Goal: Task Accomplishment & Management: Manage account settings

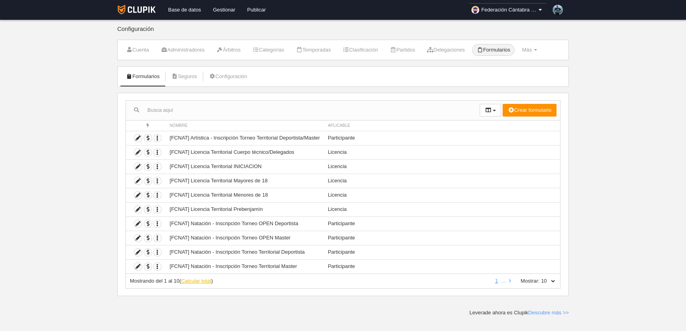
click at [203, 280] on link "Calcular total" at bounding box center [196, 281] width 30 height 6
click at [482, 279] on link "2" at bounding box center [482, 281] width 6 height 6
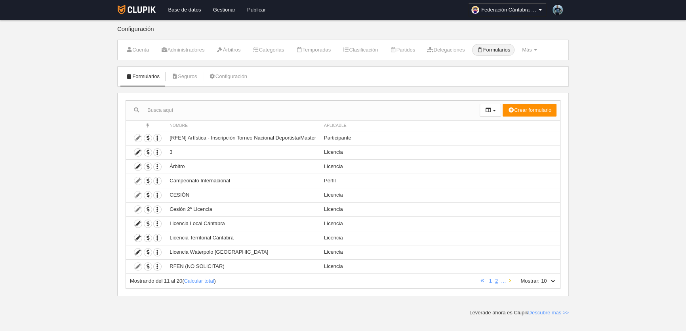
click at [512, 280] on link at bounding box center [509, 281] width 5 height 6
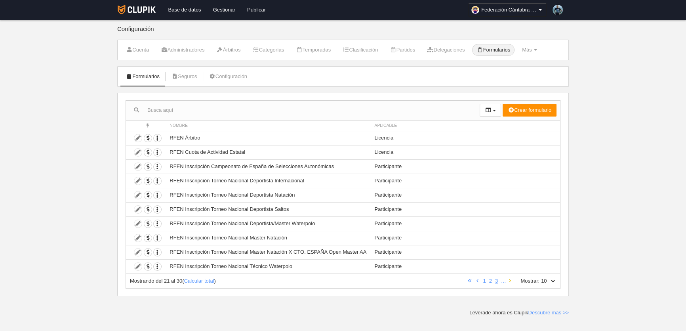
click at [512, 280] on link at bounding box center [509, 281] width 5 height 6
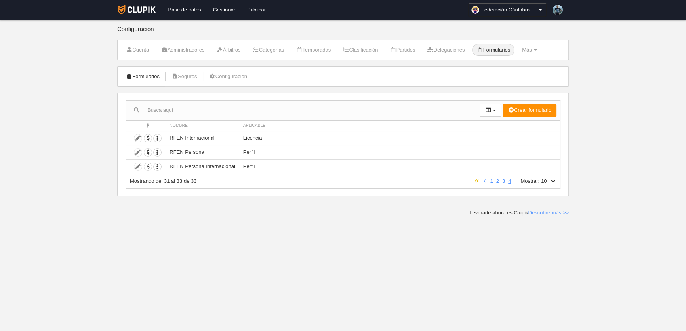
click at [479, 179] on icon at bounding box center [477, 180] width 4 height 5
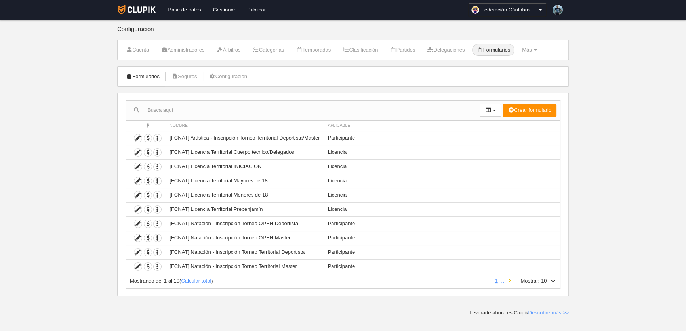
click at [511, 278] on icon at bounding box center [510, 280] width 2 height 5
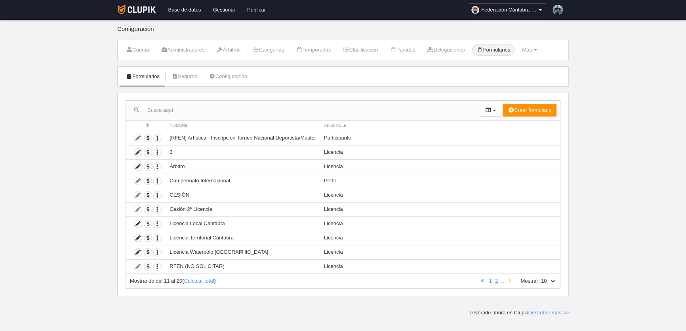
click at [511, 278] on icon at bounding box center [510, 280] width 2 height 5
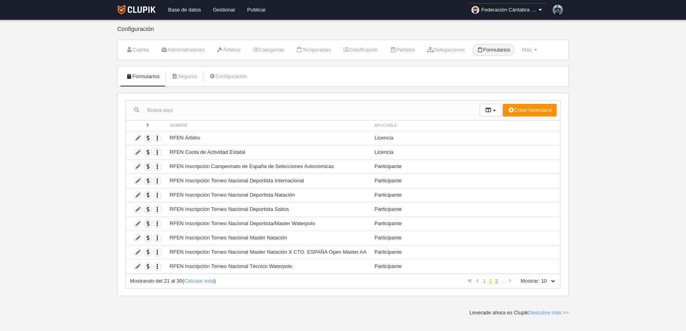
click at [489, 280] on link "2" at bounding box center [491, 281] width 6 height 6
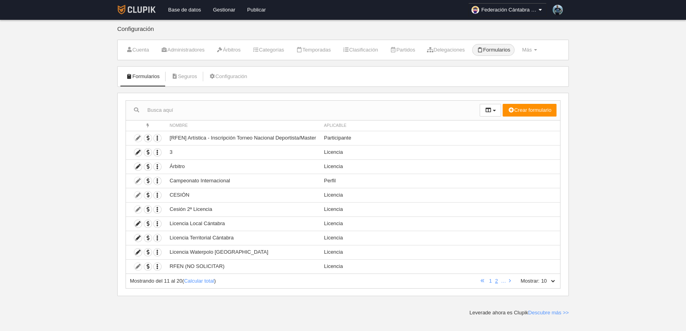
click at [139, 8] on img at bounding box center [137, 10] width 38 height 10
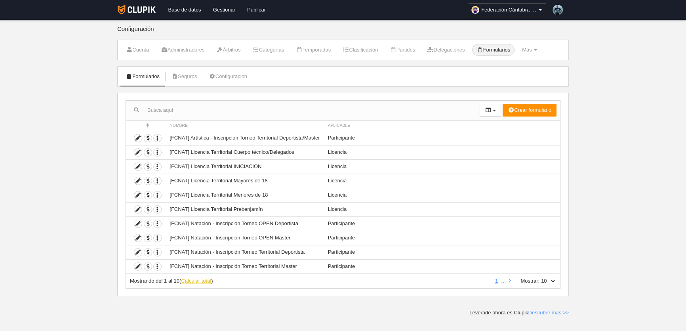
click at [197, 278] on link "Calcular total" at bounding box center [196, 281] width 30 height 6
click at [482, 278] on link "2" at bounding box center [482, 281] width 6 height 6
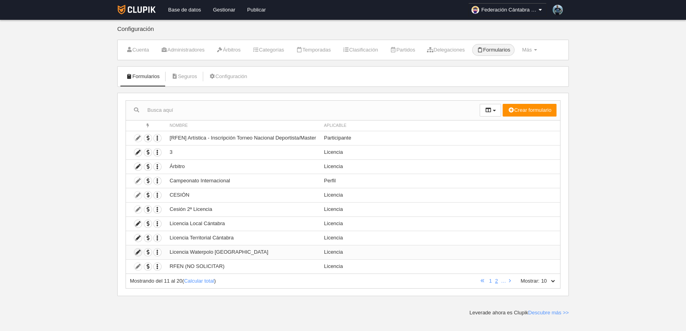
click at [138, 250] on icon at bounding box center [138, 252] width 8 height 8
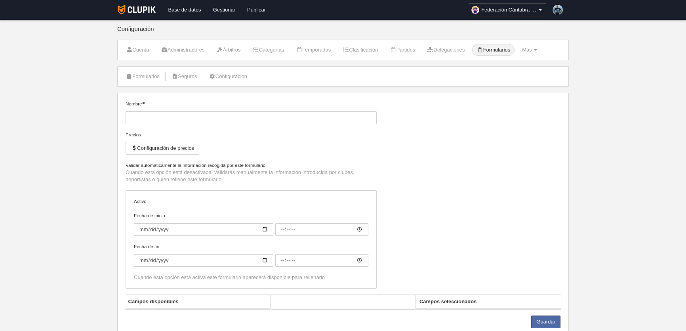
type input "Licencia Waterpolo [GEOGRAPHIC_DATA]"
checkbox input "true"
select select "selected"
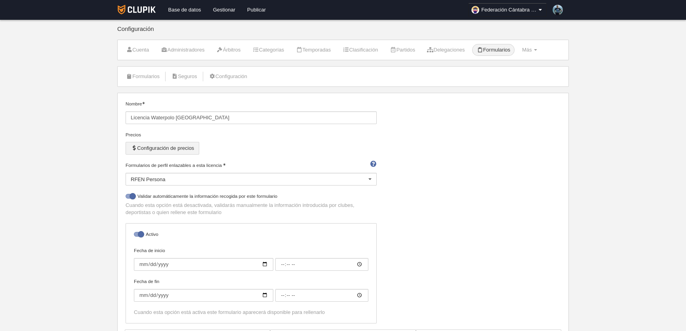
click at [183, 149] on button "Configuración de precios" at bounding box center [163, 148] width 74 height 13
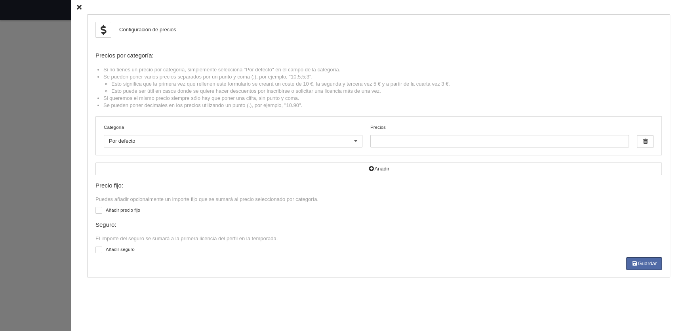
click at [77, 7] on icon at bounding box center [79, 7] width 5 height 5
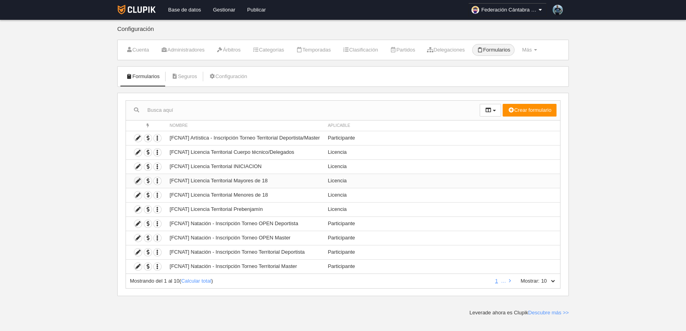
click at [140, 179] on icon at bounding box center [138, 181] width 8 height 8
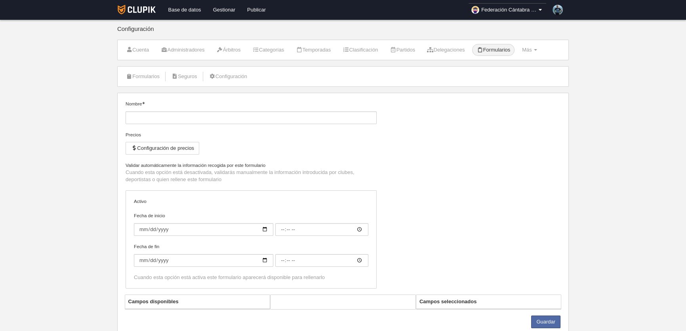
type input "[FCNAT] Licencia Territorial Mayores de 18"
checkbox input "true"
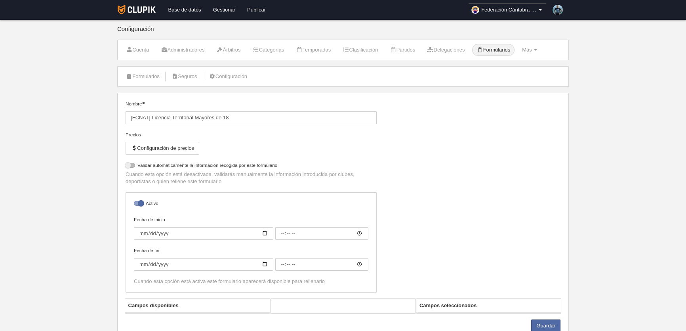
select select "selected"
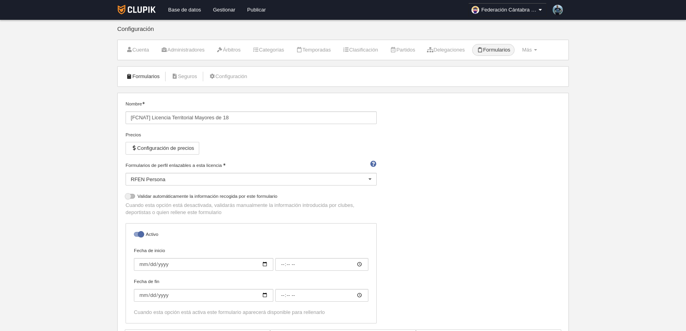
click at [150, 73] on link "Formularios" at bounding box center [143, 76] width 42 height 12
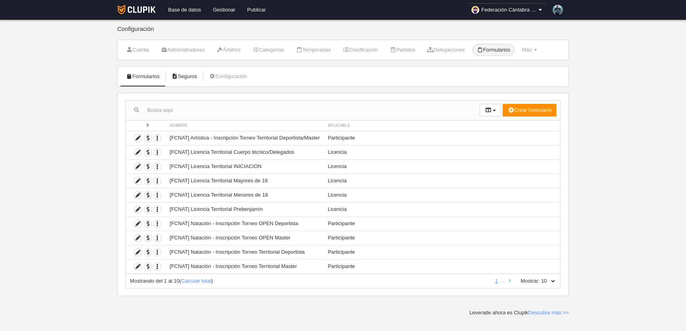
click at [190, 76] on link "Seguros" at bounding box center [184, 76] width 34 height 12
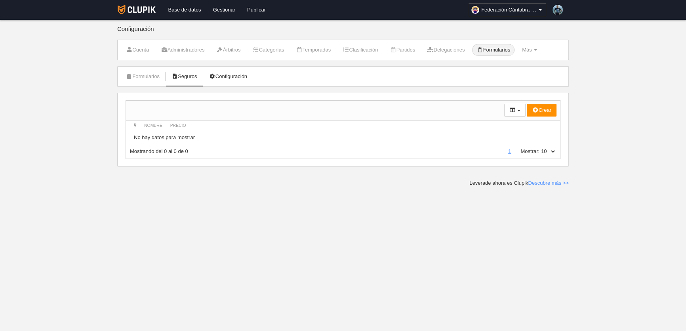
click at [235, 76] on link "Configuración" at bounding box center [228, 76] width 47 height 12
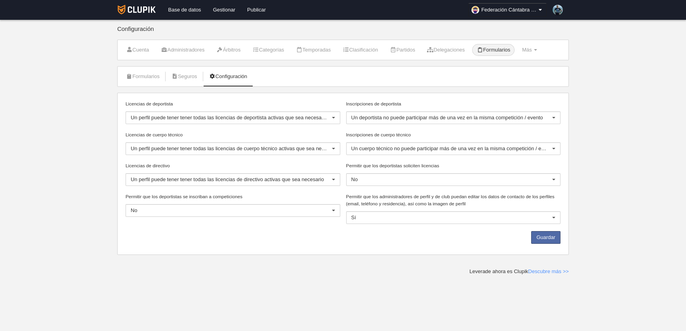
click at [499, 51] on link "Formularios" at bounding box center [493, 50] width 42 height 12
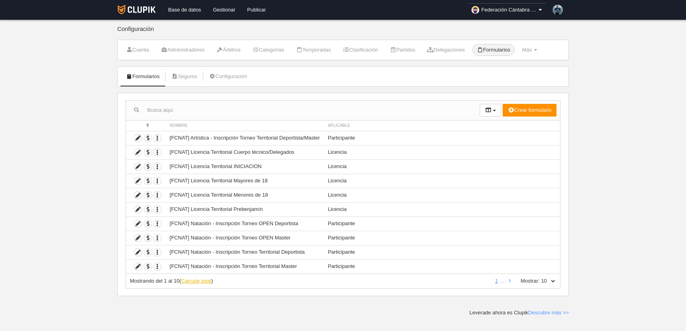
click at [206, 279] on link "Calcular total" at bounding box center [196, 281] width 30 height 6
click at [484, 280] on link "2" at bounding box center [482, 281] width 6 height 6
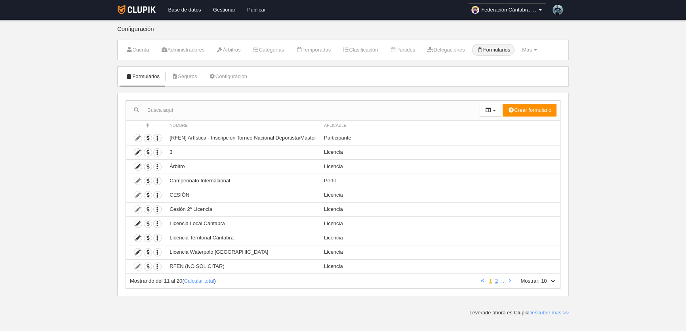
click at [489, 281] on link "1" at bounding box center [491, 281] width 6 height 6
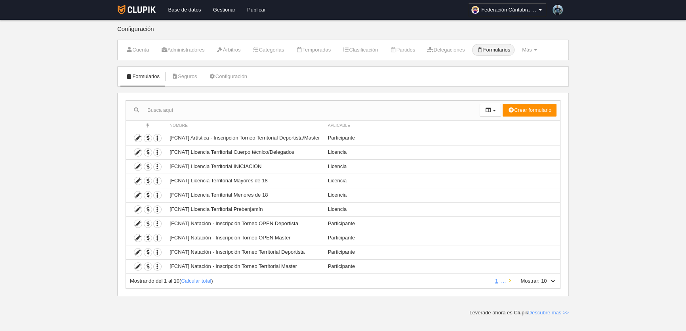
click at [511, 279] on icon at bounding box center [510, 280] width 2 height 5
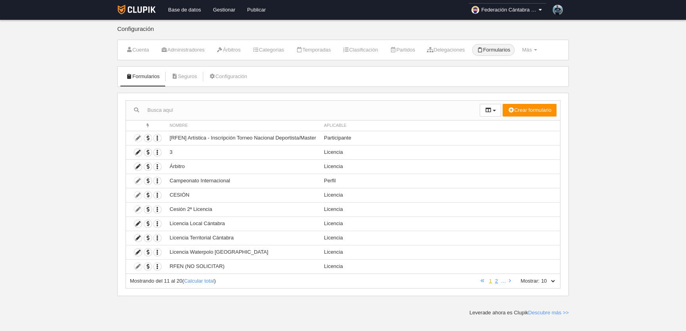
click at [492, 278] on link "1" at bounding box center [491, 281] width 6 height 6
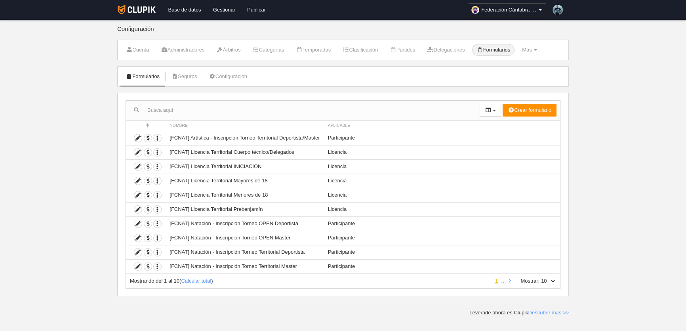
click at [496, 281] on link "1" at bounding box center [496, 281] width 6 height 6
click at [510, 280] on icon at bounding box center [510, 280] width 2 height 5
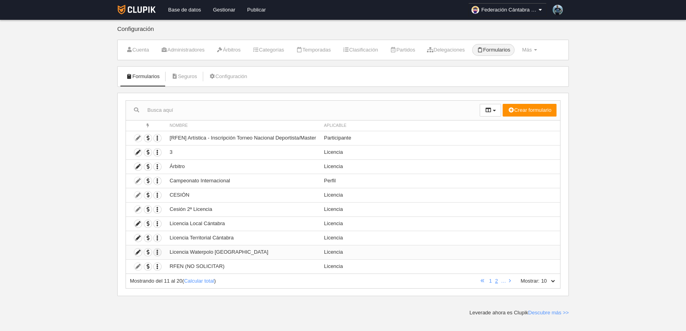
click at [157, 253] on icon "button" at bounding box center [158, 252] width 8 height 8
click at [137, 251] on icon at bounding box center [138, 252] width 8 height 8
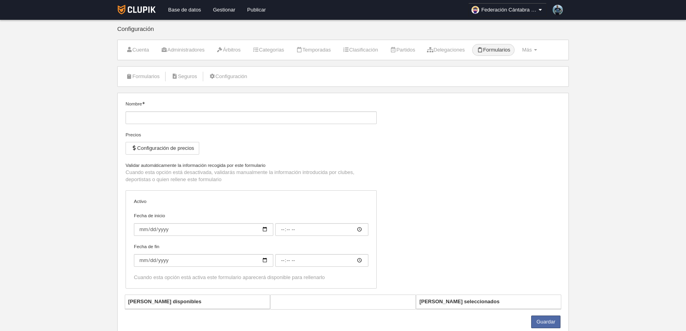
type input "Licencia Waterpolo [GEOGRAPHIC_DATA]"
checkbox input "true"
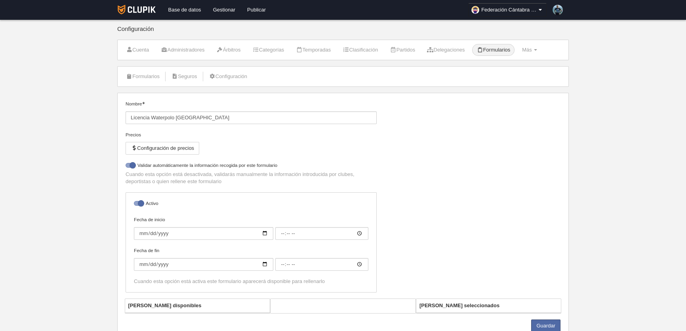
select select "selected"
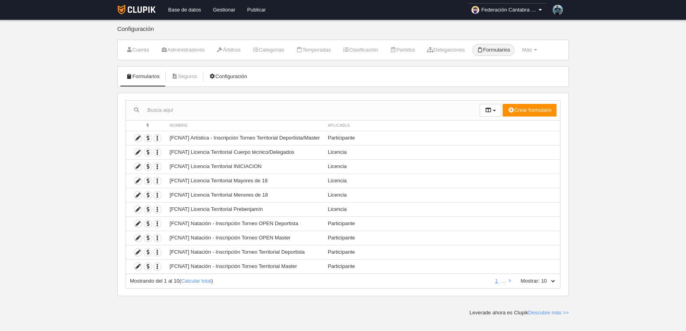
click at [230, 78] on link "Configuración" at bounding box center [228, 76] width 47 height 12
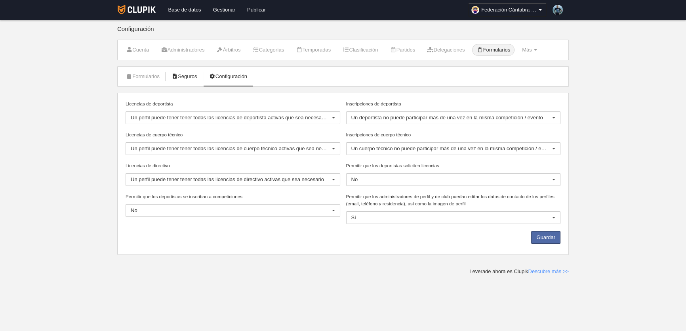
click at [184, 71] on link "Seguros" at bounding box center [184, 76] width 34 height 12
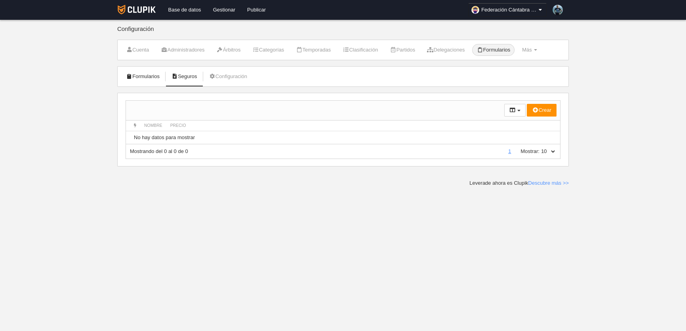
click at [134, 75] on link "Formularios" at bounding box center [143, 76] width 42 height 12
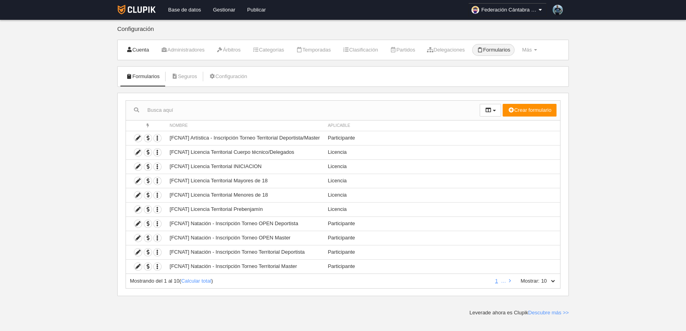
click at [140, 52] on link "Cuenta" at bounding box center [138, 50] width 32 height 12
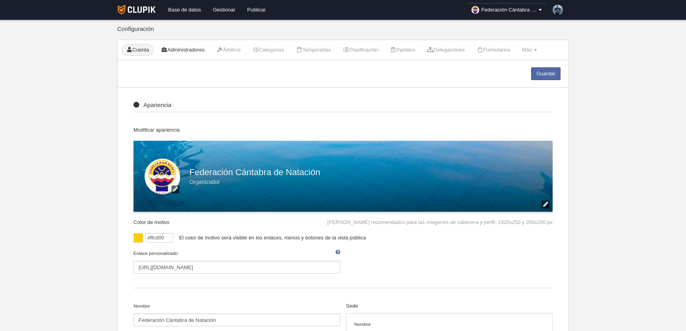
click at [194, 50] on link "Administradores" at bounding box center [182, 50] width 52 height 12
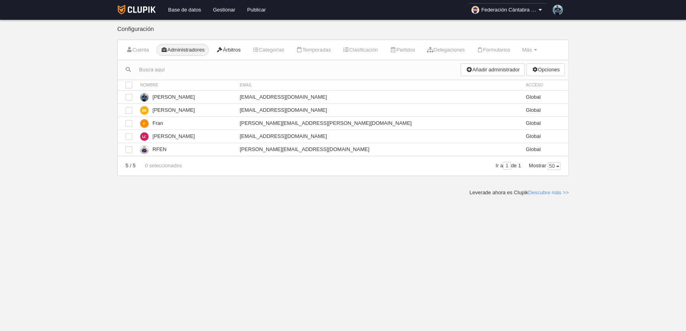
click at [242, 50] on link "Árbitros" at bounding box center [228, 50] width 33 height 12
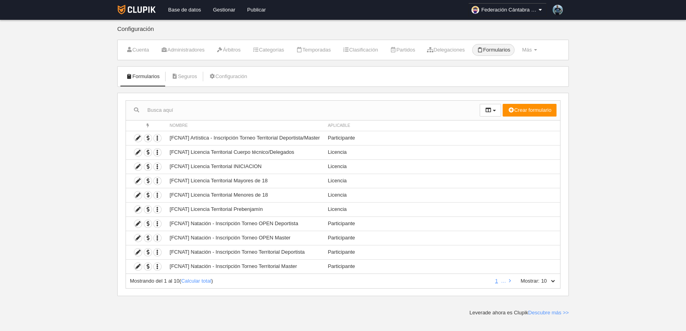
click at [202, 283] on div "Mostrando del 1 al 10 ( Calcular total )" at bounding box center [310, 280] width 360 height 7
click at [204, 281] on link "Calcular total" at bounding box center [196, 281] width 30 height 6
click at [484, 280] on link "2" at bounding box center [482, 281] width 6 height 6
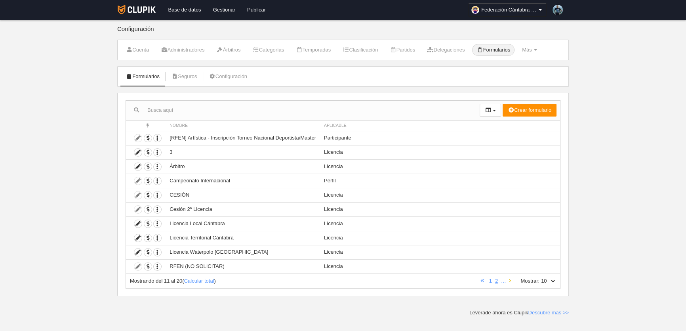
click at [509, 279] on link at bounding box center [509, 281] width 5 height 6
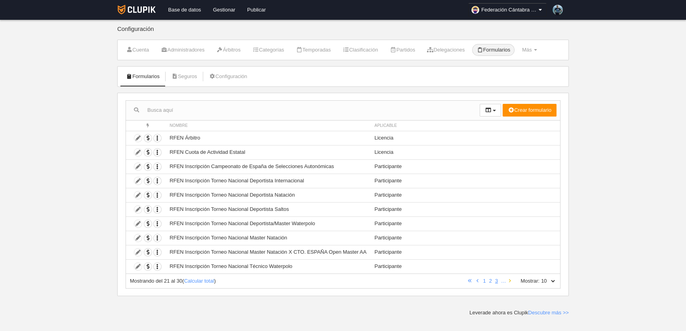
click at [509, 278] on icon at bounding box center [510, 280] width 2 height 5
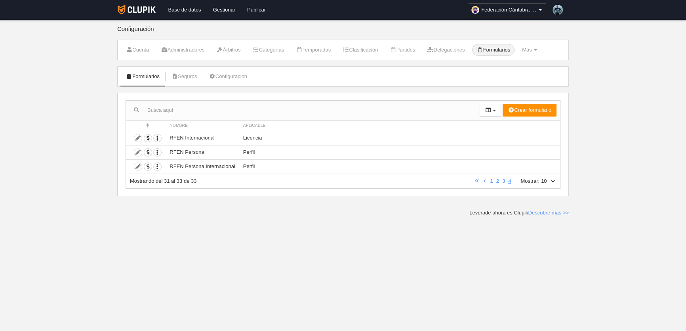
click at [195, 8] on link "Base de datos" at bounding box center [184, 10] width 45 height 20
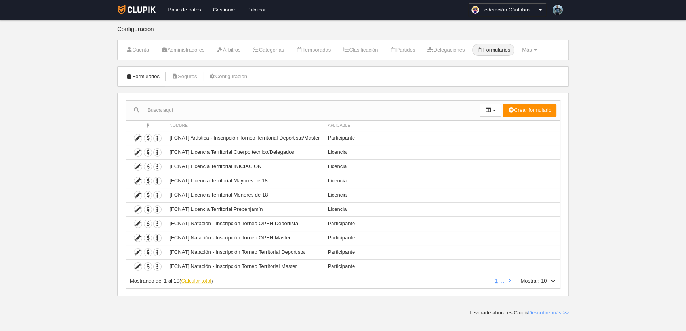
click at [202, 280] on link "Calcular total" at bounding box center [196, 281] width 30 height 6
click at [482, 280] on link "2" at bounding box center [482, 281] width 6 height 6
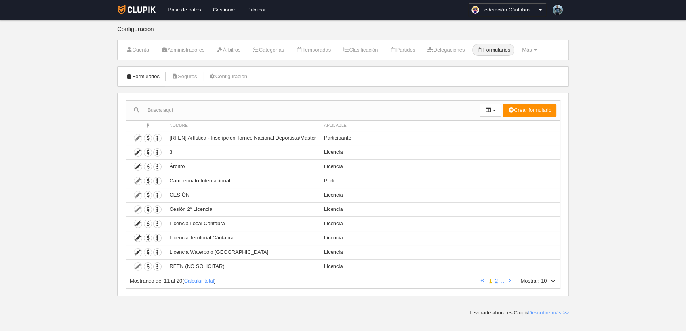
click at [490, 280] on link "1" at bounding box center [491, 281] width 6 height 6
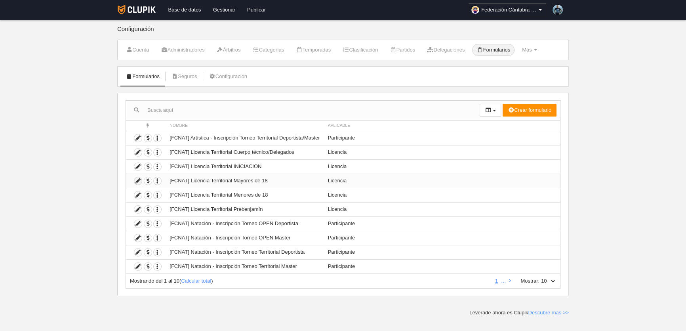
click at [137, 180] on icon at bounding box center [138, 181] width 8 height 8
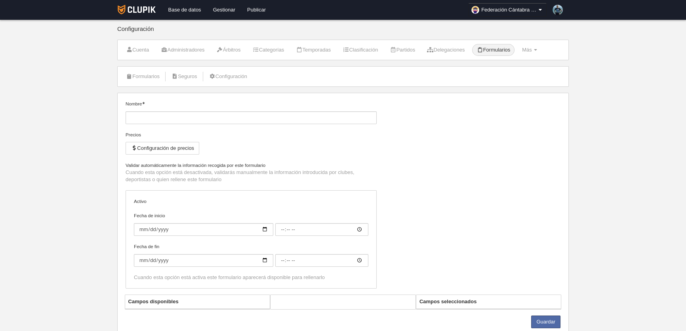
type input "[FCNAT] Licencia Territorial Mayores de 18"
checkbox input "true"
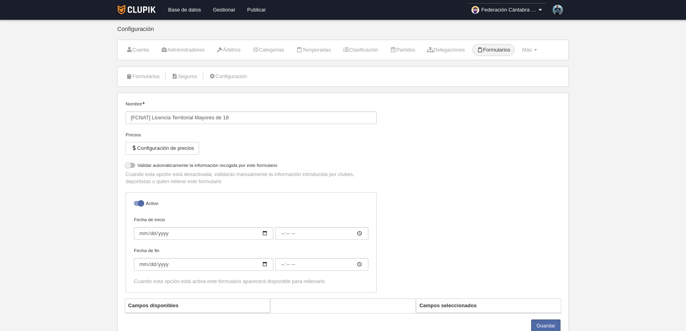
select select "selected"
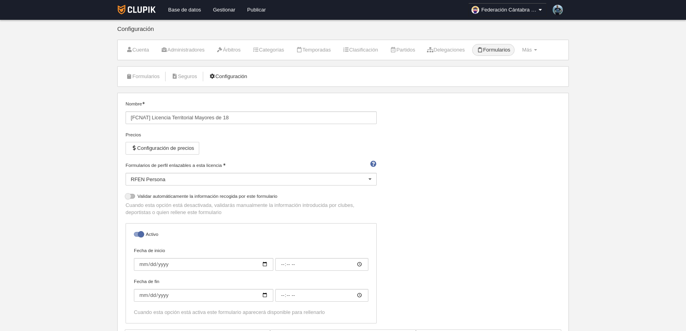
click at [233, 76] on link "Configuración" at bounding box center [228, 76] width 47 height 12
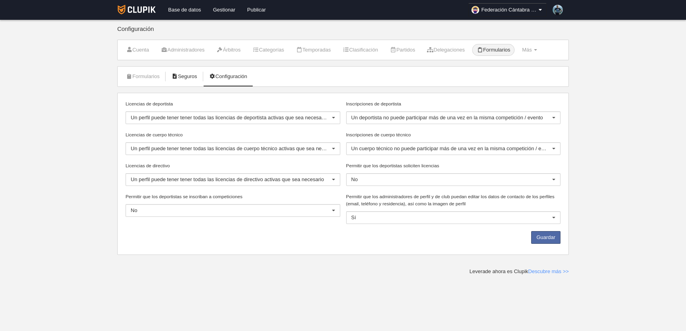
click at [197, 71] on link "Seguros" at bounding box center [184, 76] width 34 height 12
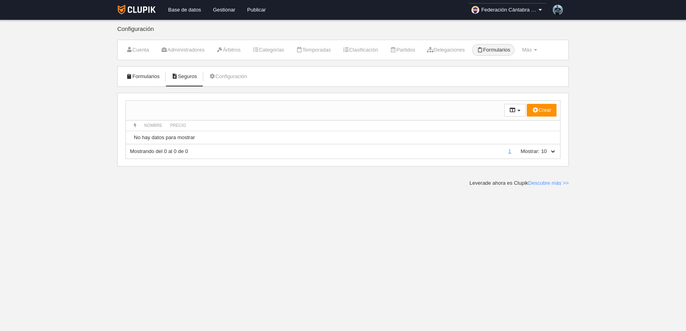
click at [145, 80] on link "Formularios" at bounding box center [143, 76] width 42 height 12
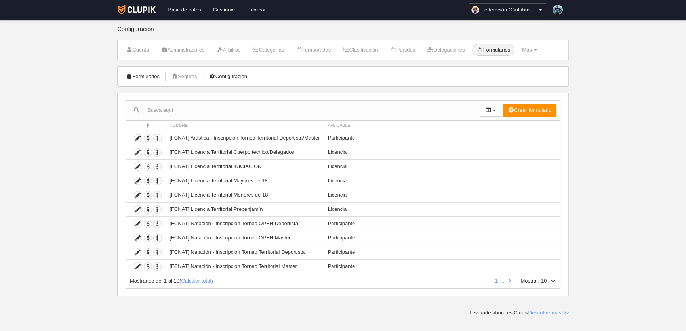
click at [237, 77] on link "Configuración" at bounding box center [228, 76] width 47 height 12
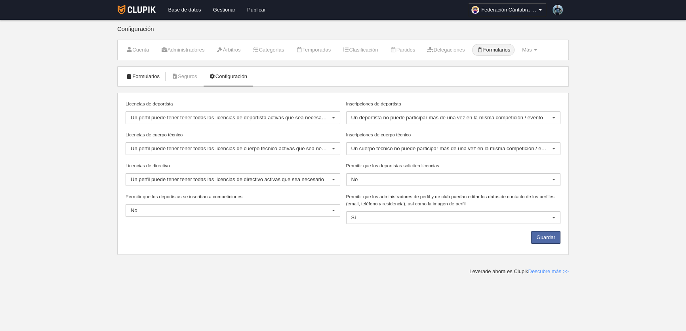
click at [136, 75] on link "Formularios" at bounding box center [143, 76] width 42 height 12
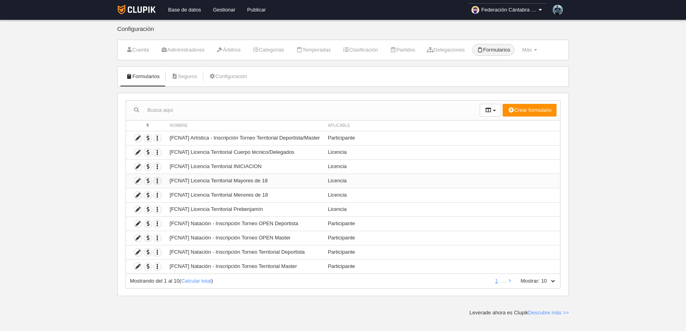
click at [156, 182] on icon "button" at bounding box center [158, 181] width 8 height 8
click at [146, 182] on span "button" at bounding box center [148, 181] width 8 height 8
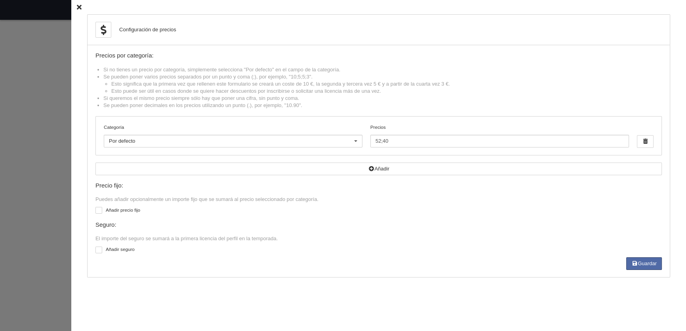
click at [77, 6] on icon at bounding box center [79, 7] width 5 height 5
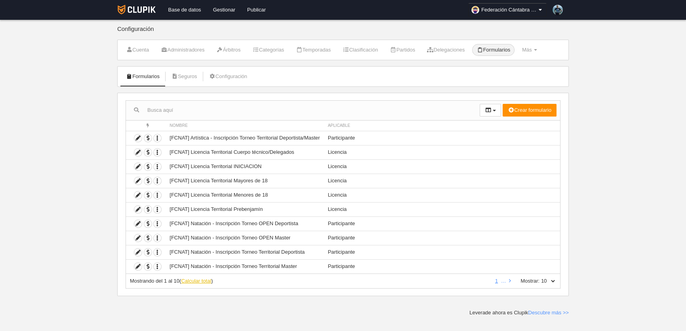
click at [197, 278] on link "Calcular total" at bounding box center [196, 281] width 30 height 6
click at [485, 278] on link "2" at bounding box center [482, 281] width 6 height 6
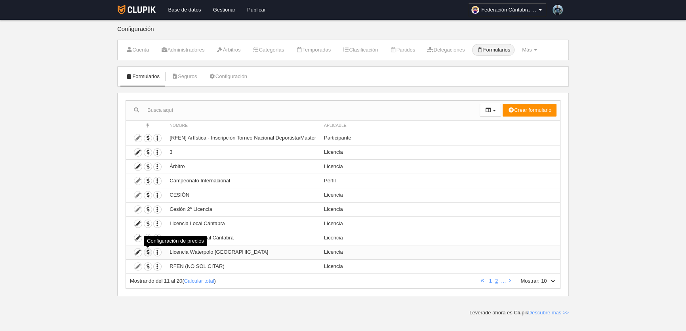
click at [144, 251] on span "button" at bounding box center [148, 252] width 8 height 8
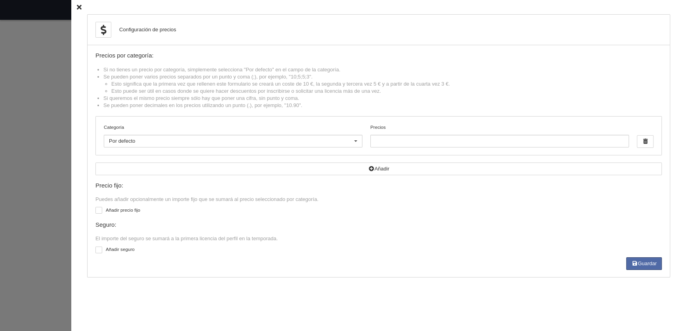
click at [384, 148] on div "Categoría Por defecto Por defecto 7 años 8 años 9 años 9 años 9 años femenino 1…" at bounding box center [379, 135] width 566 height 38
click at [386, 143] on input "Precios" at bounding box center [499, 141] width 259 height 13
type input "57;10"
click at [407, 225] on div "Seguro:" at bounding box center [378, 224] width 566 height 7
click at [642, 258] on button "Guardar" at bounding box center [644, 263] width 36 height 13
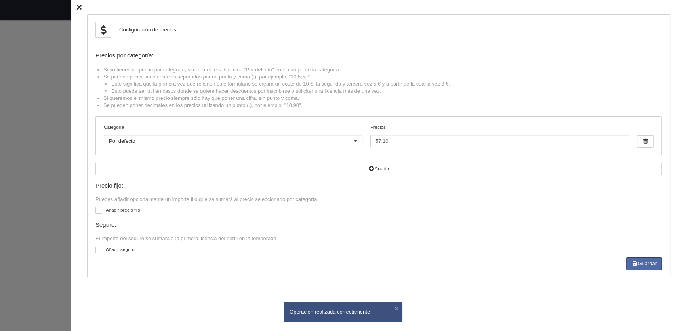
click at [77, 8] on icon at bounding box center [79, 7] width 5 height 5
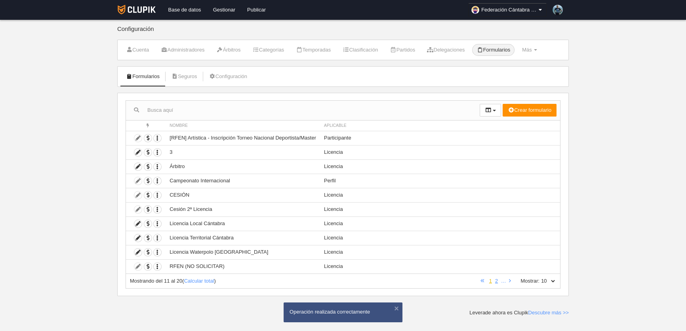
click at [489, 281] on link "1" at bounding box center [491, 281] width 6 height 6
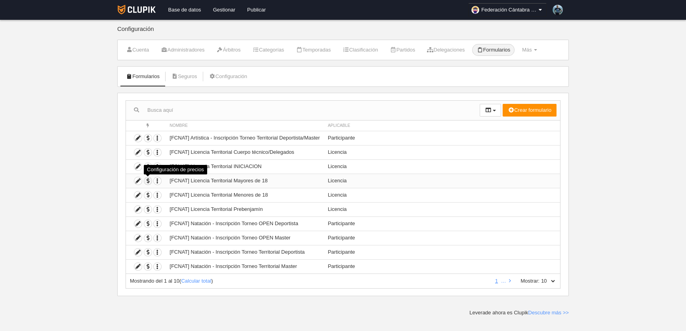
click at [148, 180] on span "button" at bounding box center [148, 181] width 8 height 8
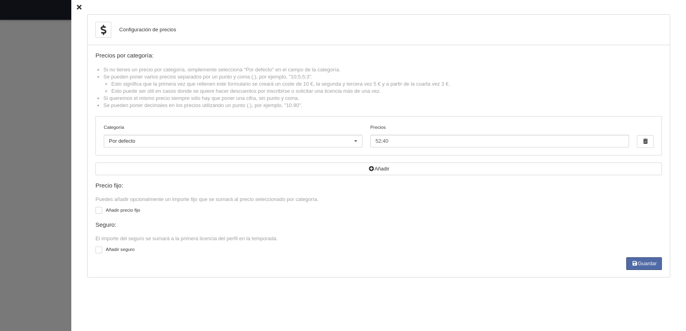
click at [77, 7] on icon at bounding box center [79, 7] width 5 height 5
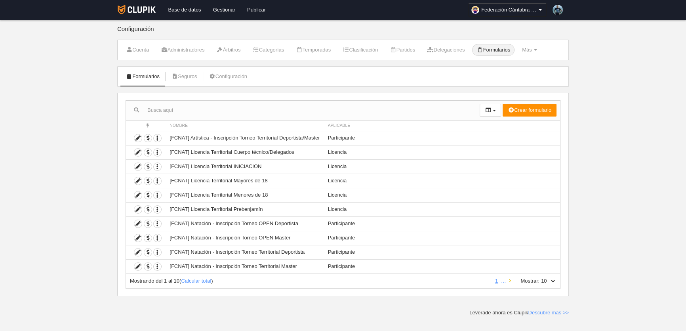
click at [512, 281] on link at bounding box center [509, 281] width 5 height 6
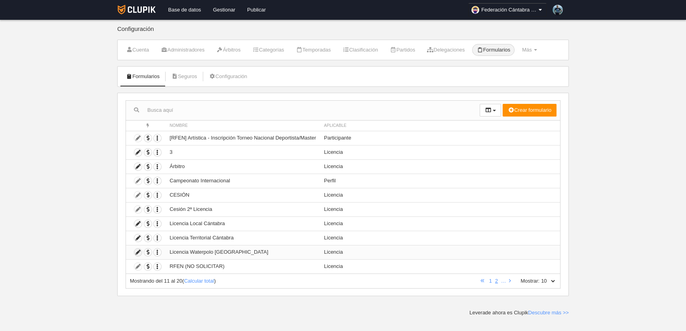
click at [134, 253] on icon at bounding box center [138, 252] width 8 height 8
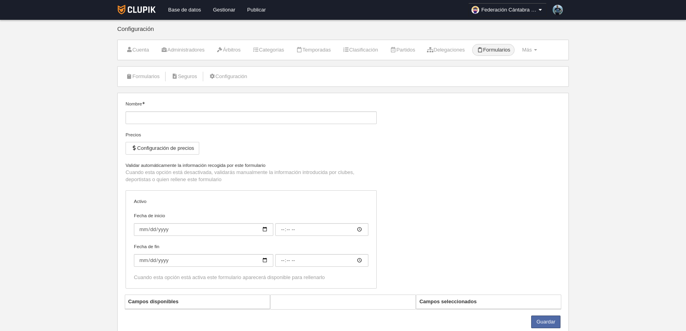
type input "Licencia Waterpolo [GEOGRAPHIC_DATA]"
checkbox input "true"
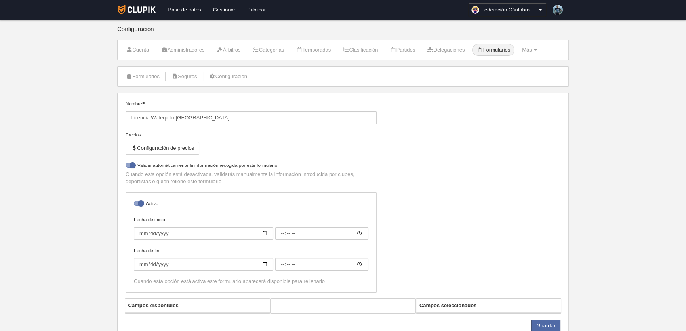
select select "selected"
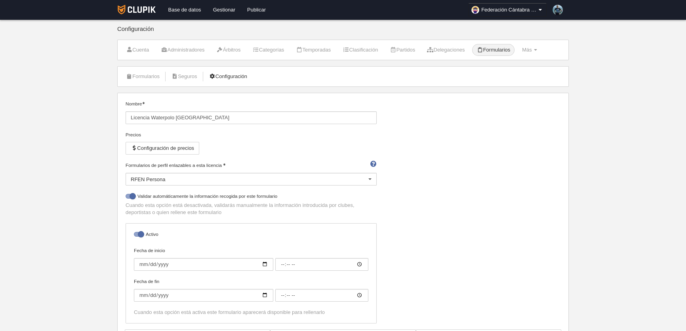
click at [233, 77] on link "Configuración" at bounding box center [228, 76] width 47 height 12
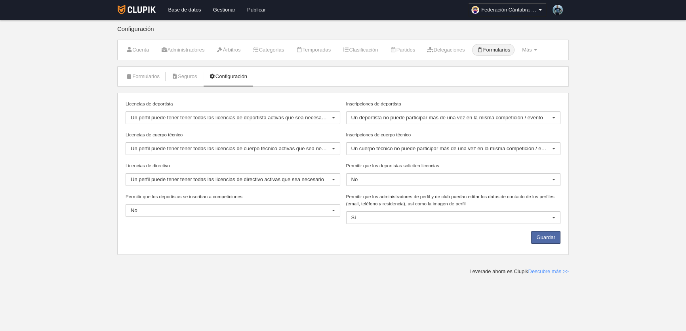
click at [530, 11] on span "Federación Cántabra de Natación" at bounding box center [508, 10] width 55 height 8
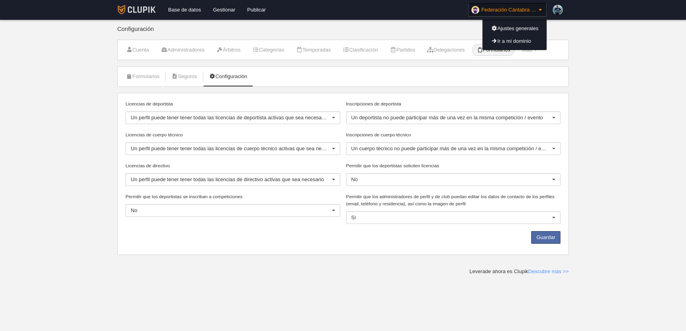
click at [146, 4] on link at bounding box center [136, 10] width 44 height 20
